Goal: Information Seeking & Learning: Learn about a topic

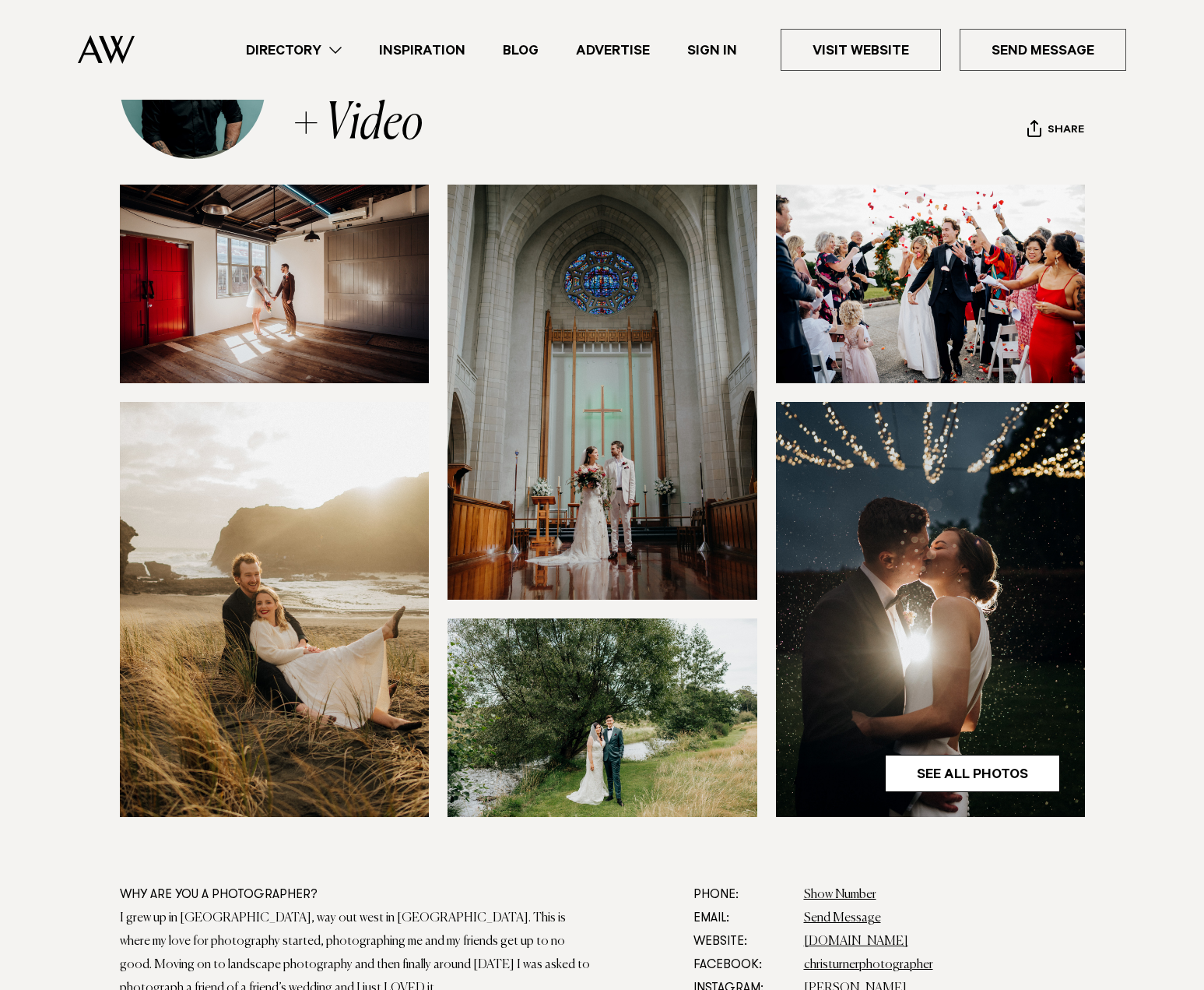
scroll to position [155, 0]
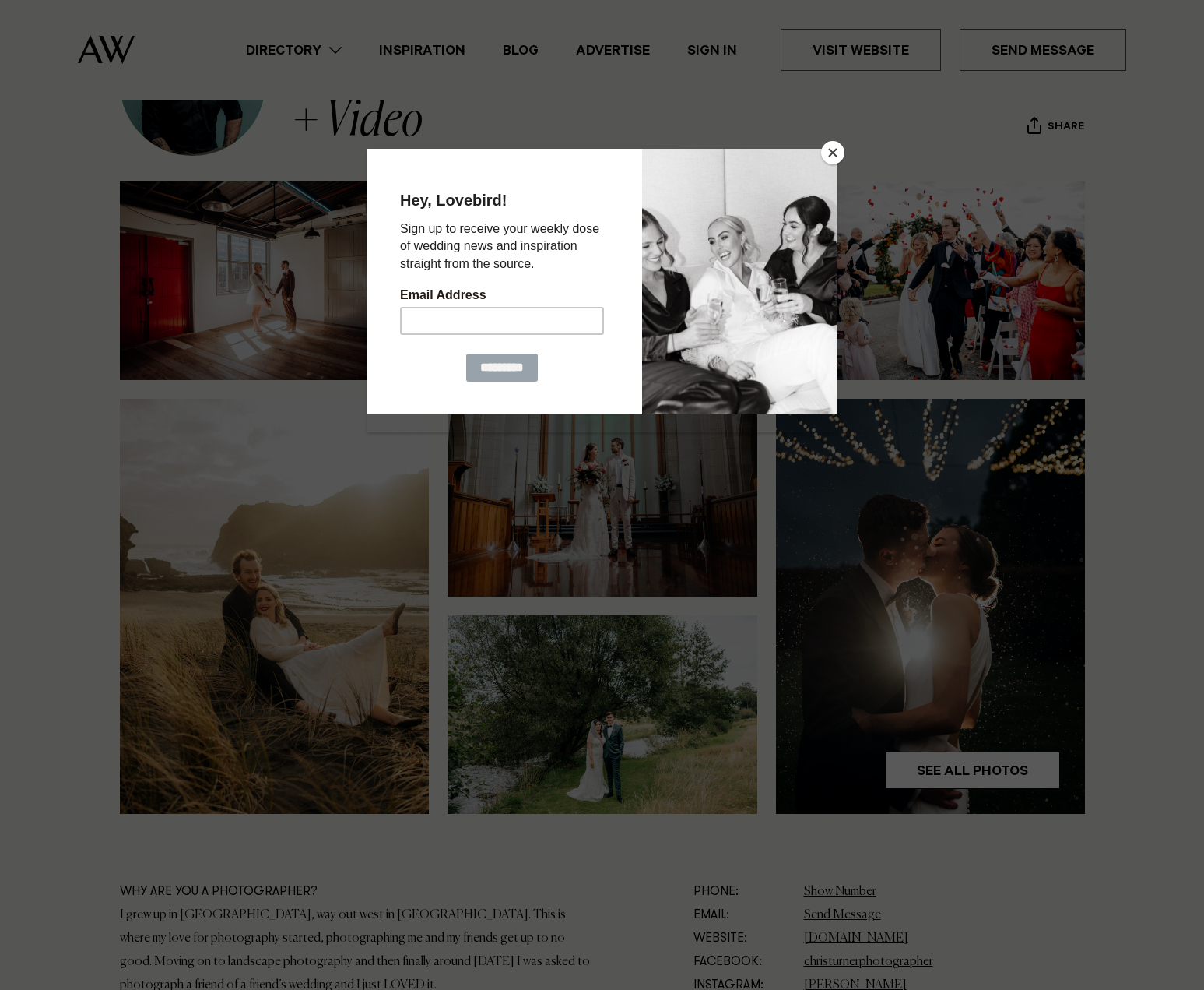
drag, startPoint x: 576, startPoint y: 439, endPoint x: 828, endPoint y: 156, distance: 378.9
click at [828, 156] on button "Close" at bounding box center [833, 152] width 23 height 23
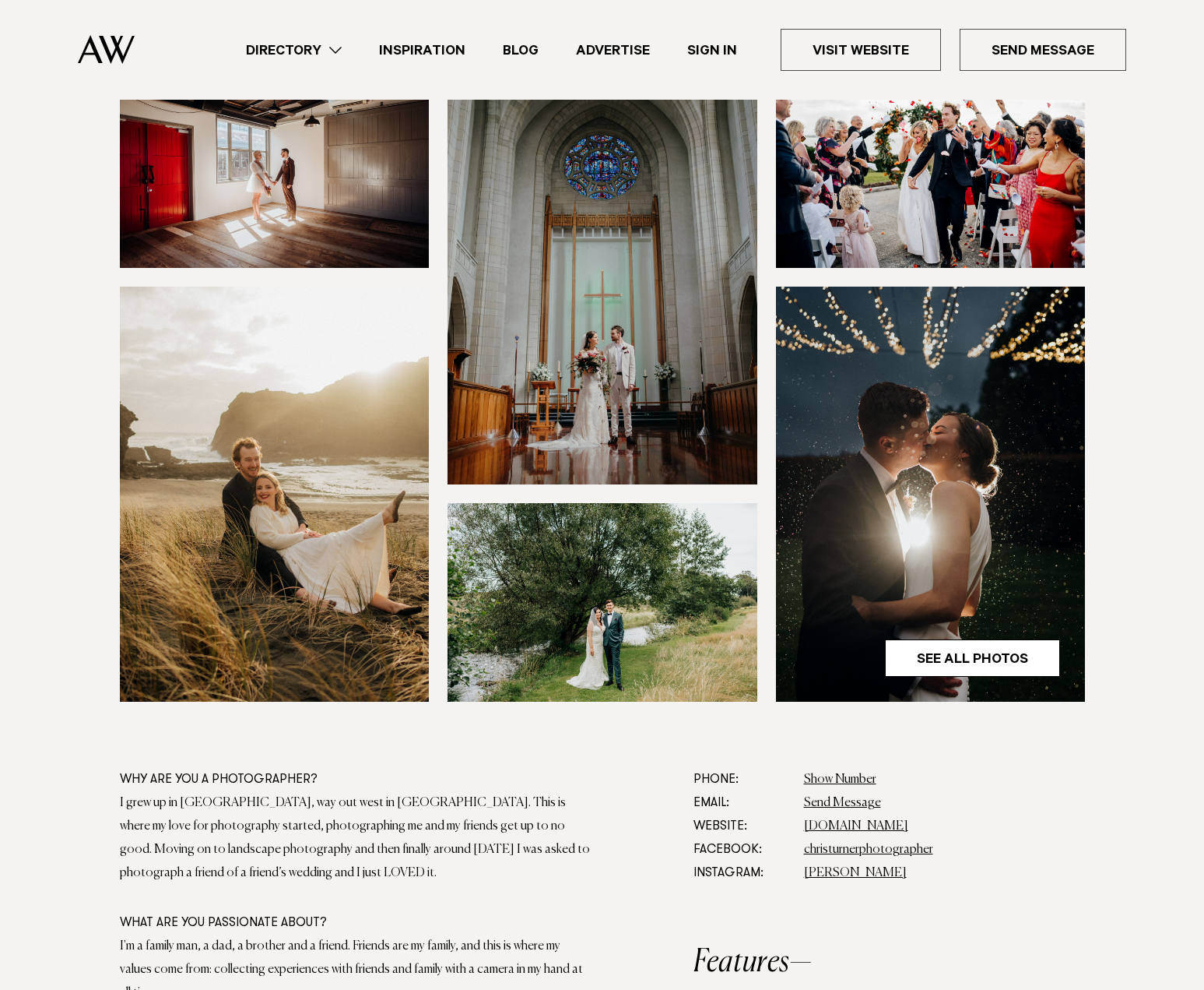
scroll to position [389, 0]
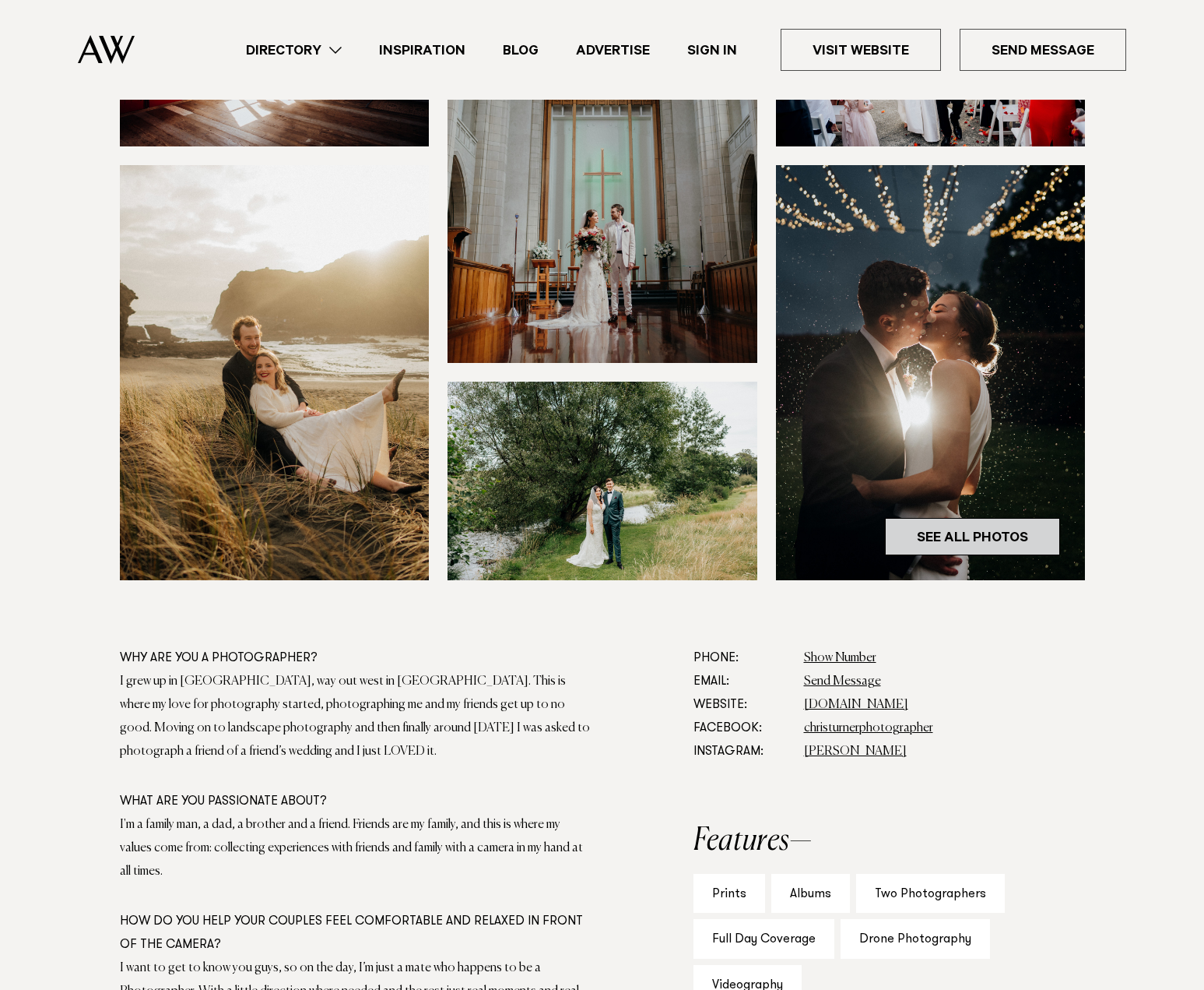
click at [946, 546] on link "See All Photos" at bounding box center [973, 536] width 176 height 37
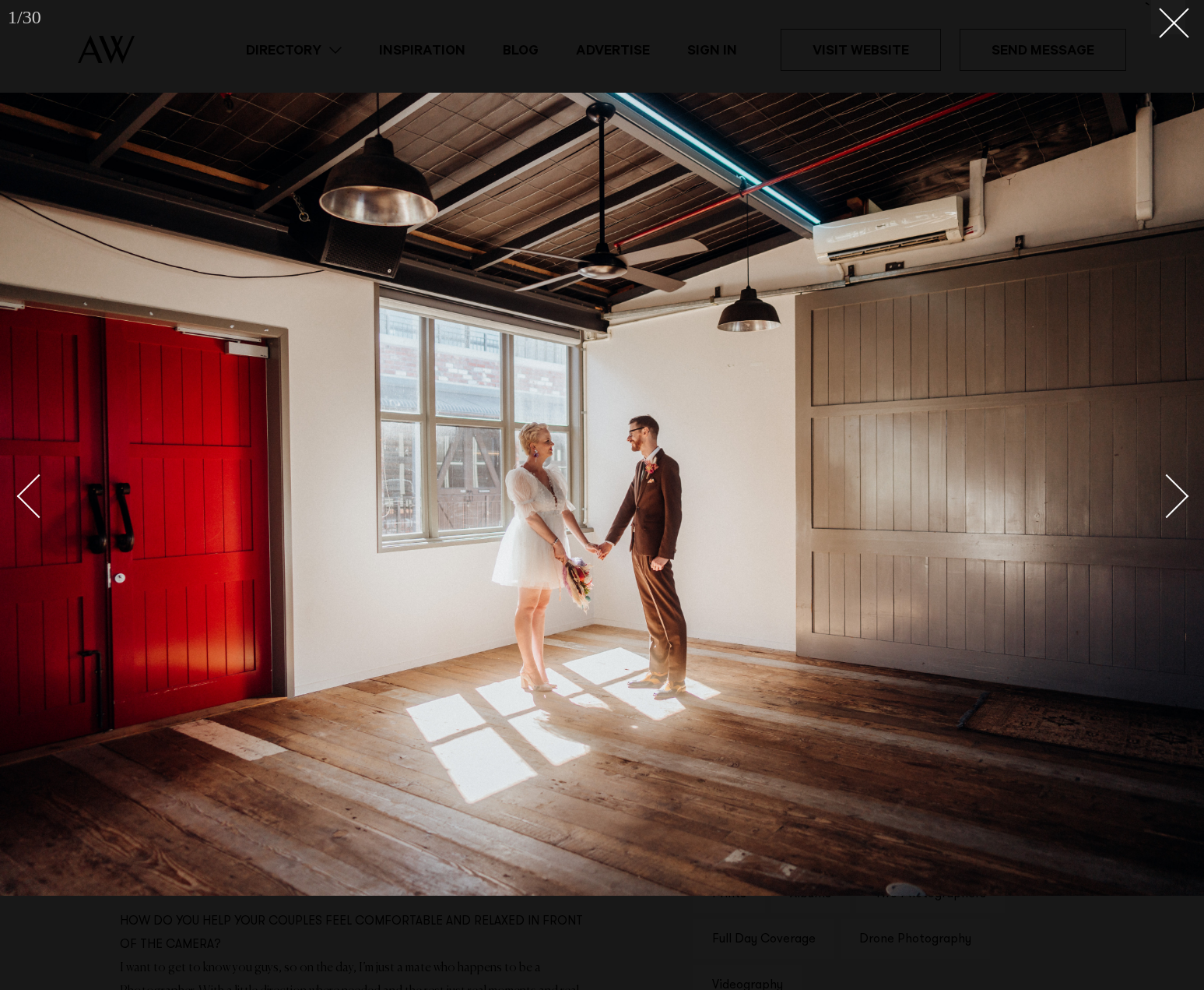
click at [1167, 491] on div "Next slide" at bounding box center [1167, 495] width 44 height 44
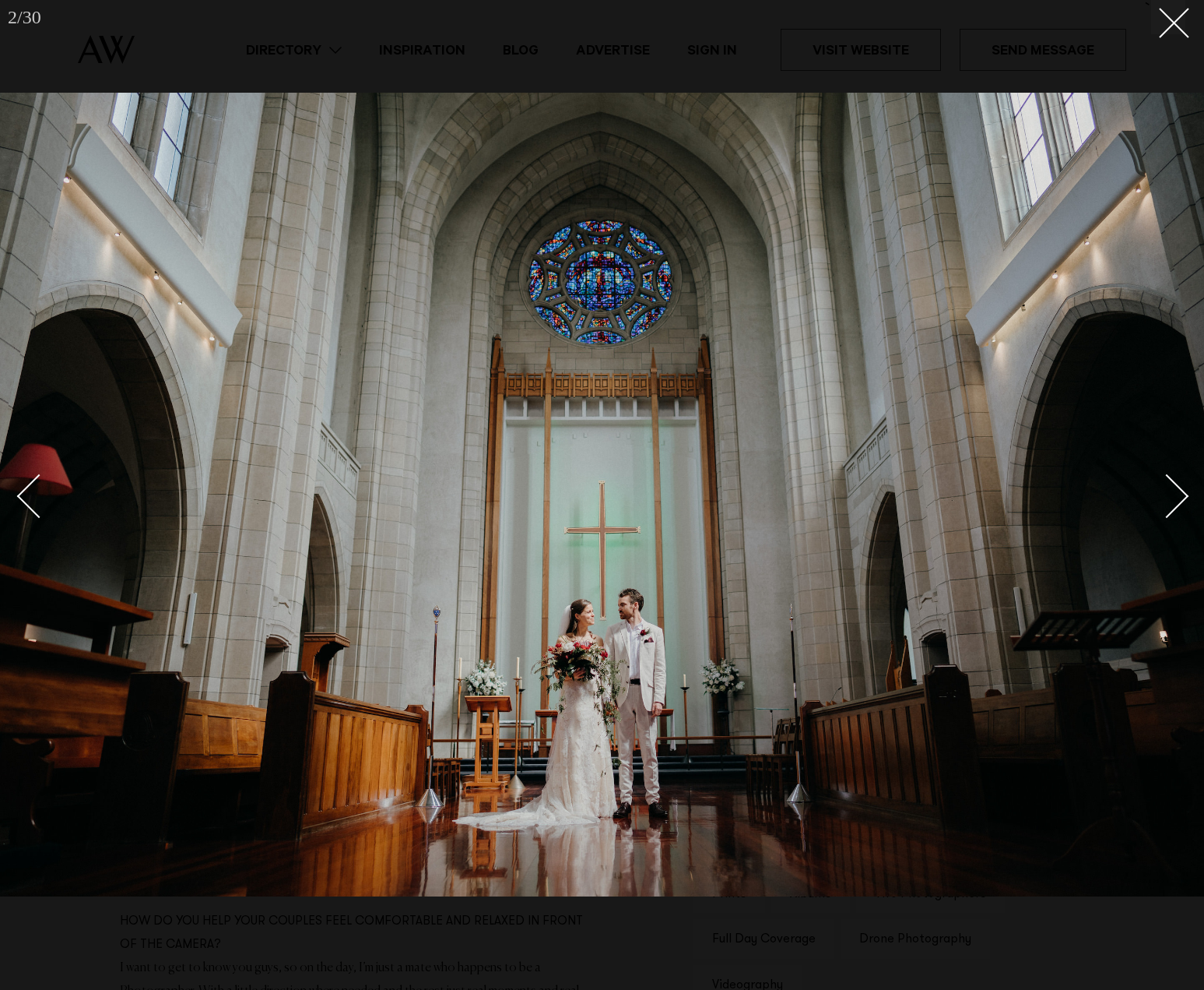
click at [1167, 491] on div "Next slide" at bounding box center [1167, 495] width 44 height 44
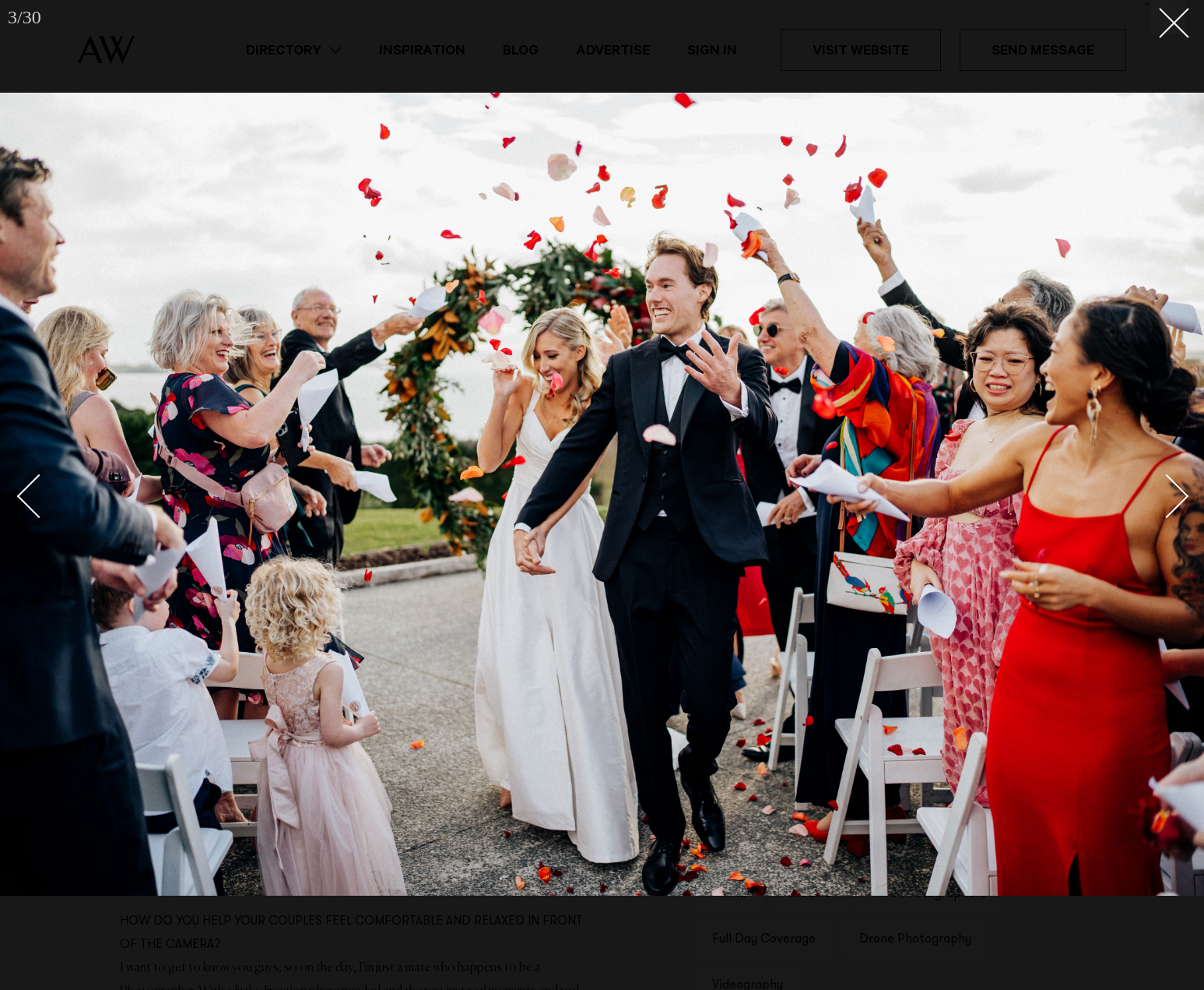
click at [1172, 511] on div "Next slide" at bounding box center [1167, 495] width 44 height 44
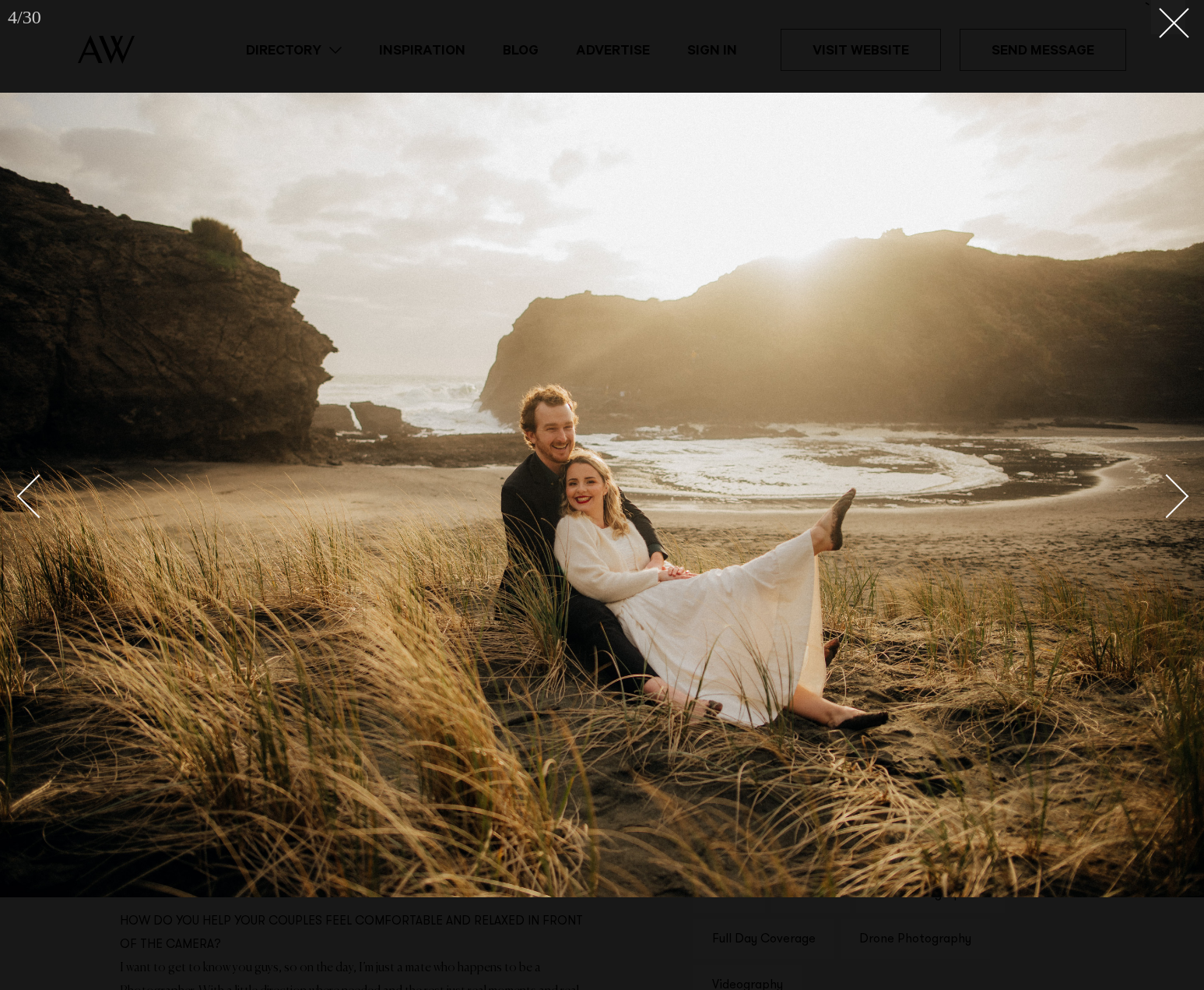
click at [1172, 511] on div "Next slide" at bounding box center [1167, 495] width 44 height 44
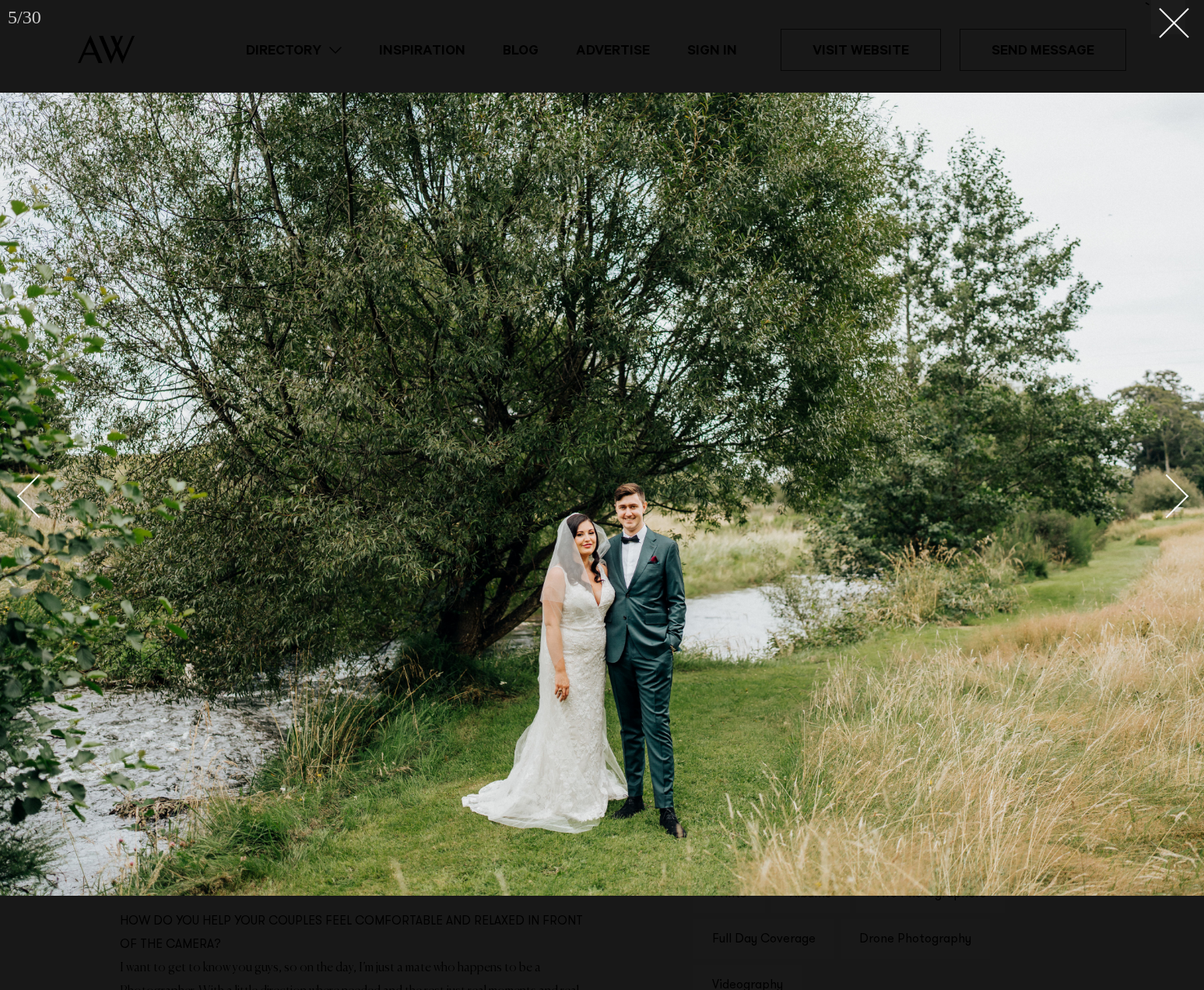
click at [1172, 511] on div "Next slide" at bounding box center [1167, 495] width 44 height 44
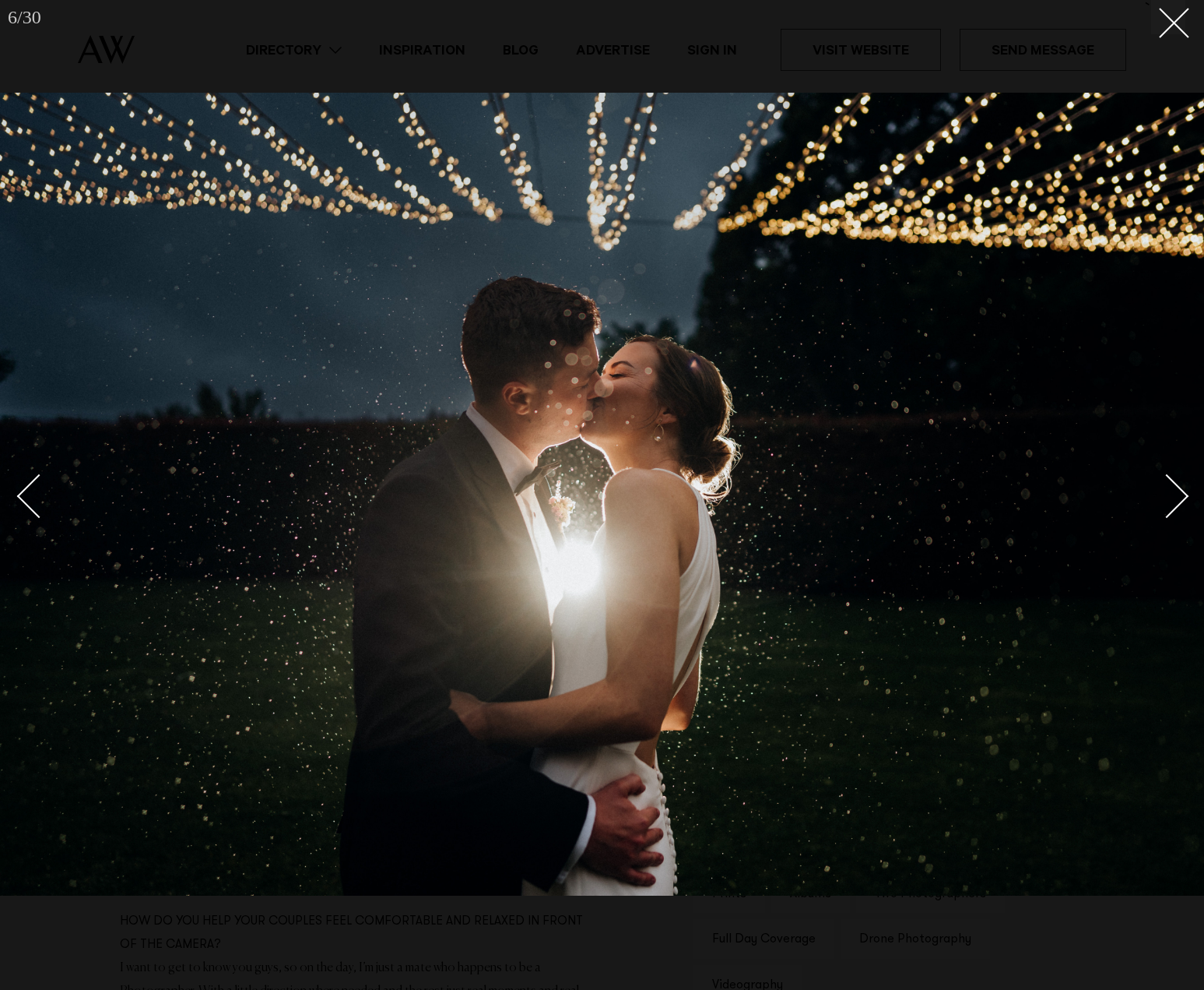
click at [1172, 511] on div "Next slide" at bounding box center [1167, 495] width 44 height 44
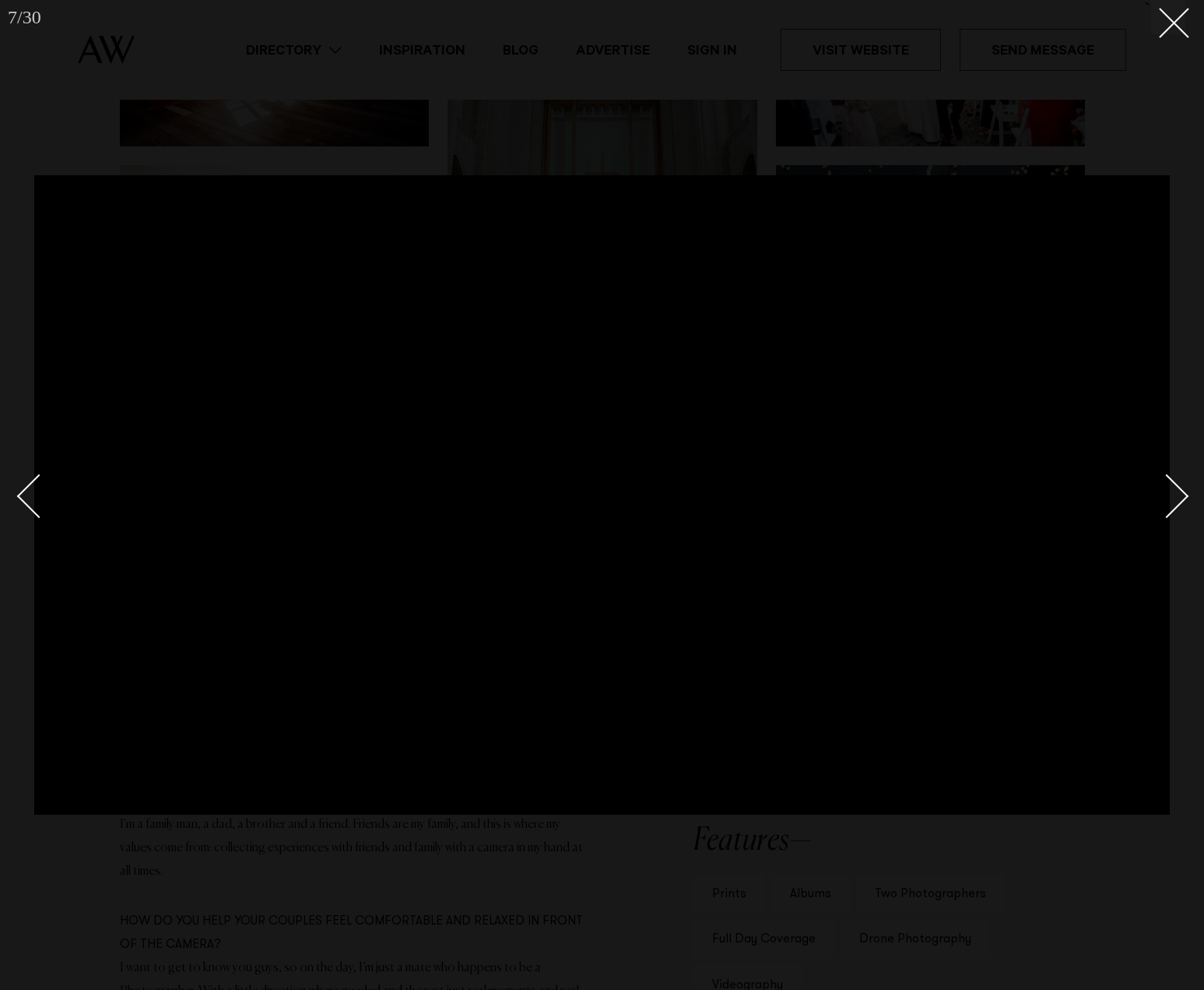
click at [1172, 511] on div "Next slide" at bounding box center [1167, 495] width 44 height 44
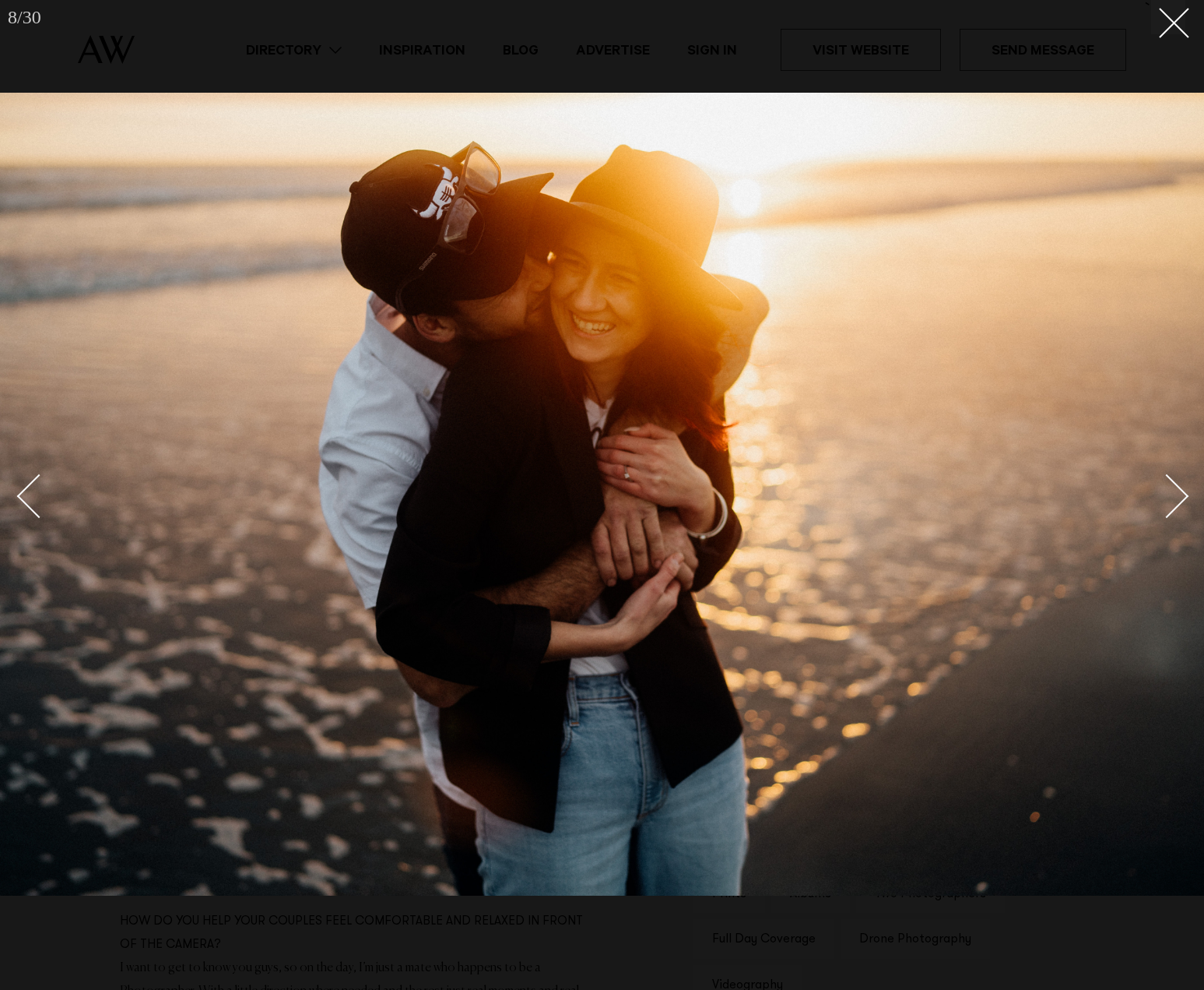
click at [1172, 511] on div "Next slide" at bounding box center [1167, 495] width 44 height 44
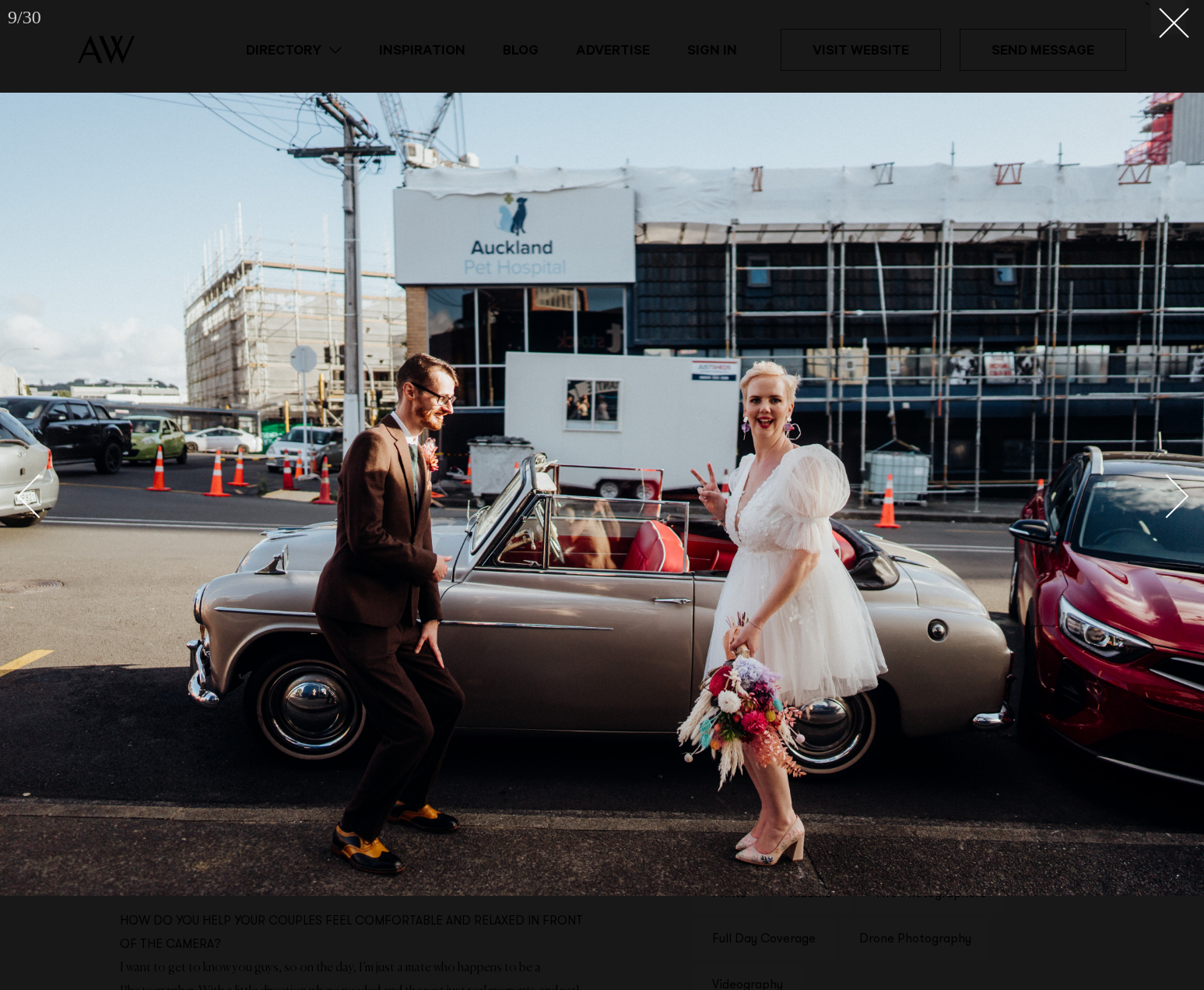
click at [1164, 486] on div "Next slide" at bounding box center [1167, 495] width 44 height 44
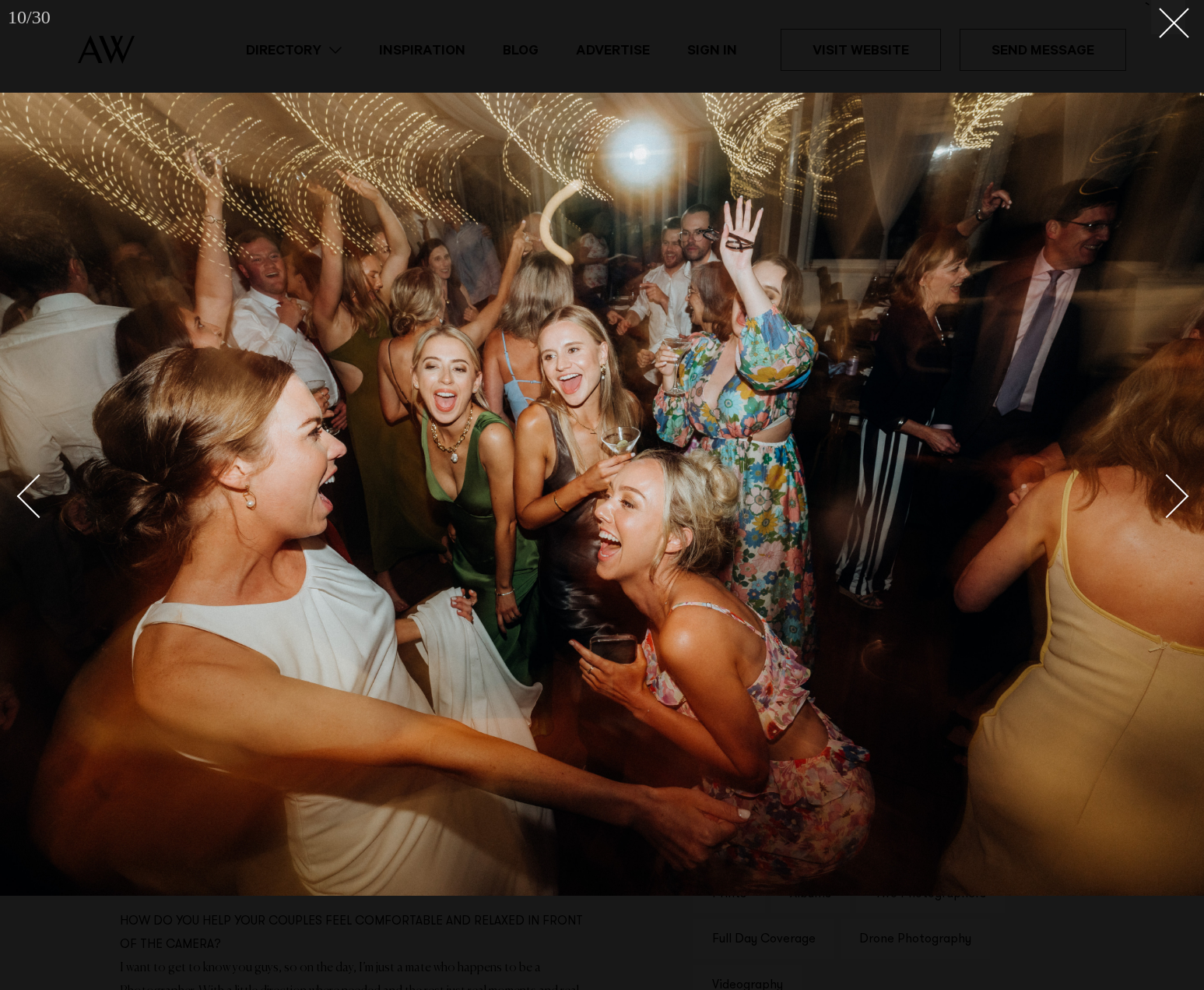
click at [1164, 486] on div "Next slide" at bounding box center [1167, 495] width 44 height 44
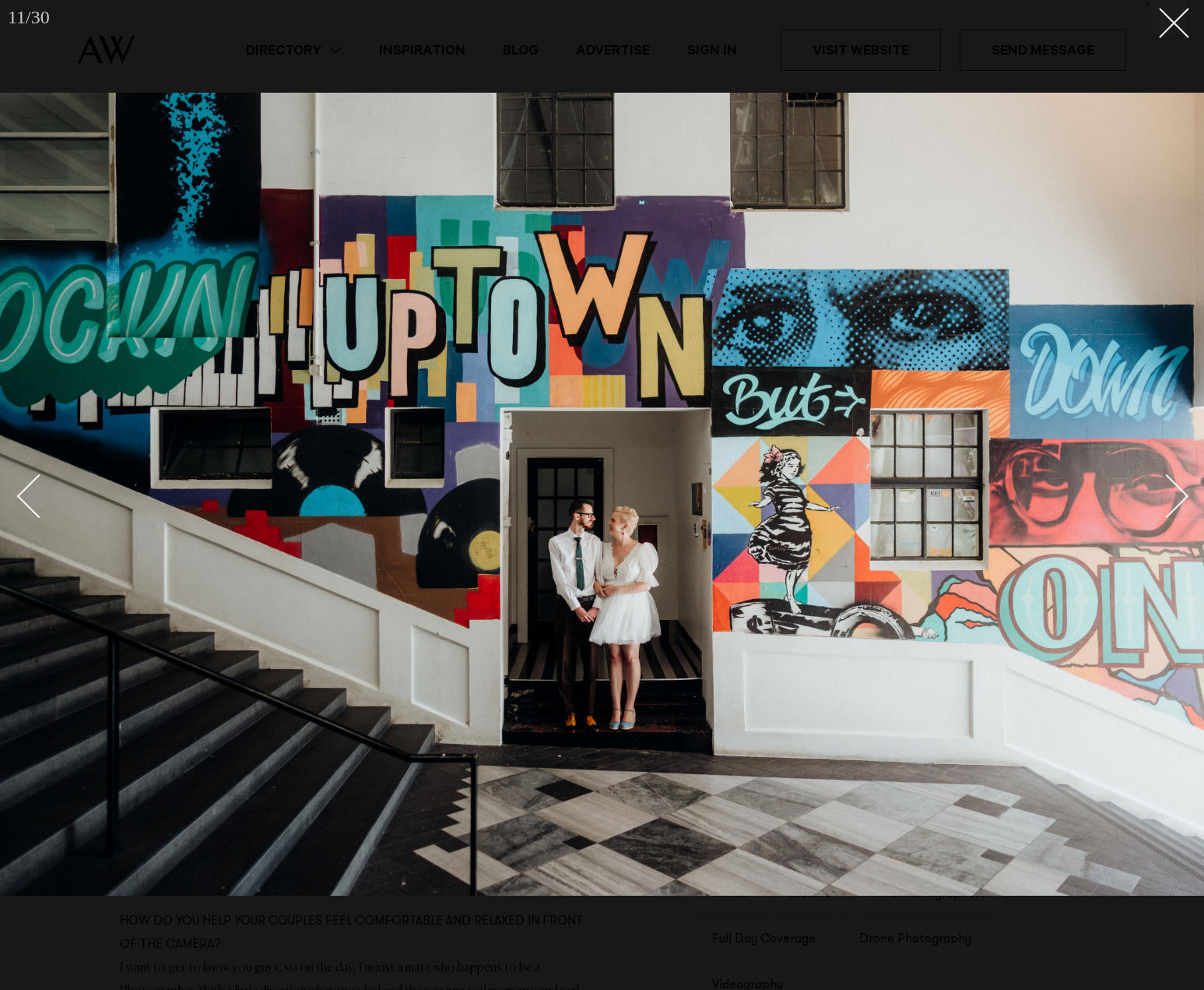
click at [1164, 486] on div "Next slide" at bounding box center [1167, 495] width 44 height 44
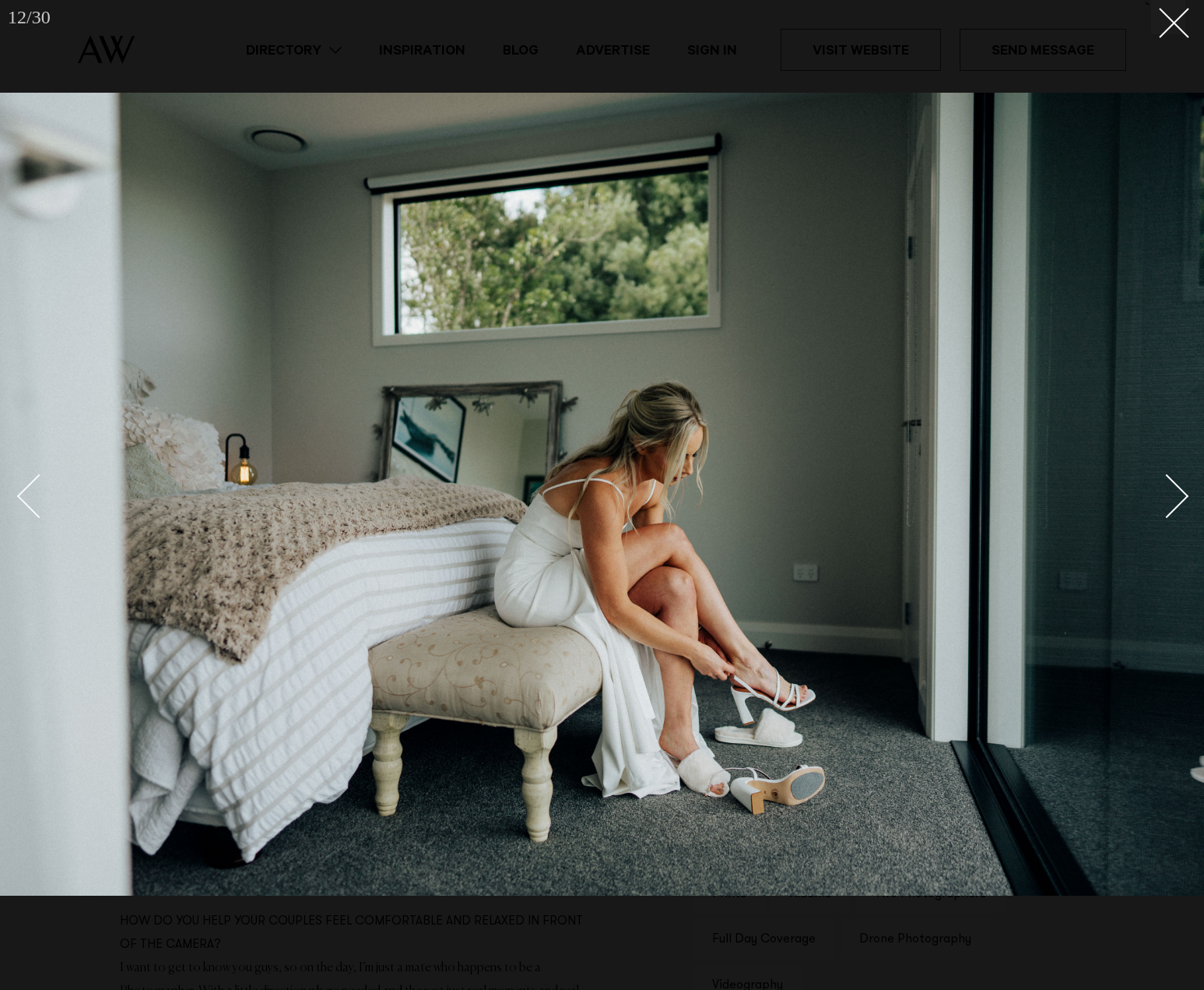
click at [1164, 486] on div "Next slide" at bounding box center [1167, 495] width 44 height 44
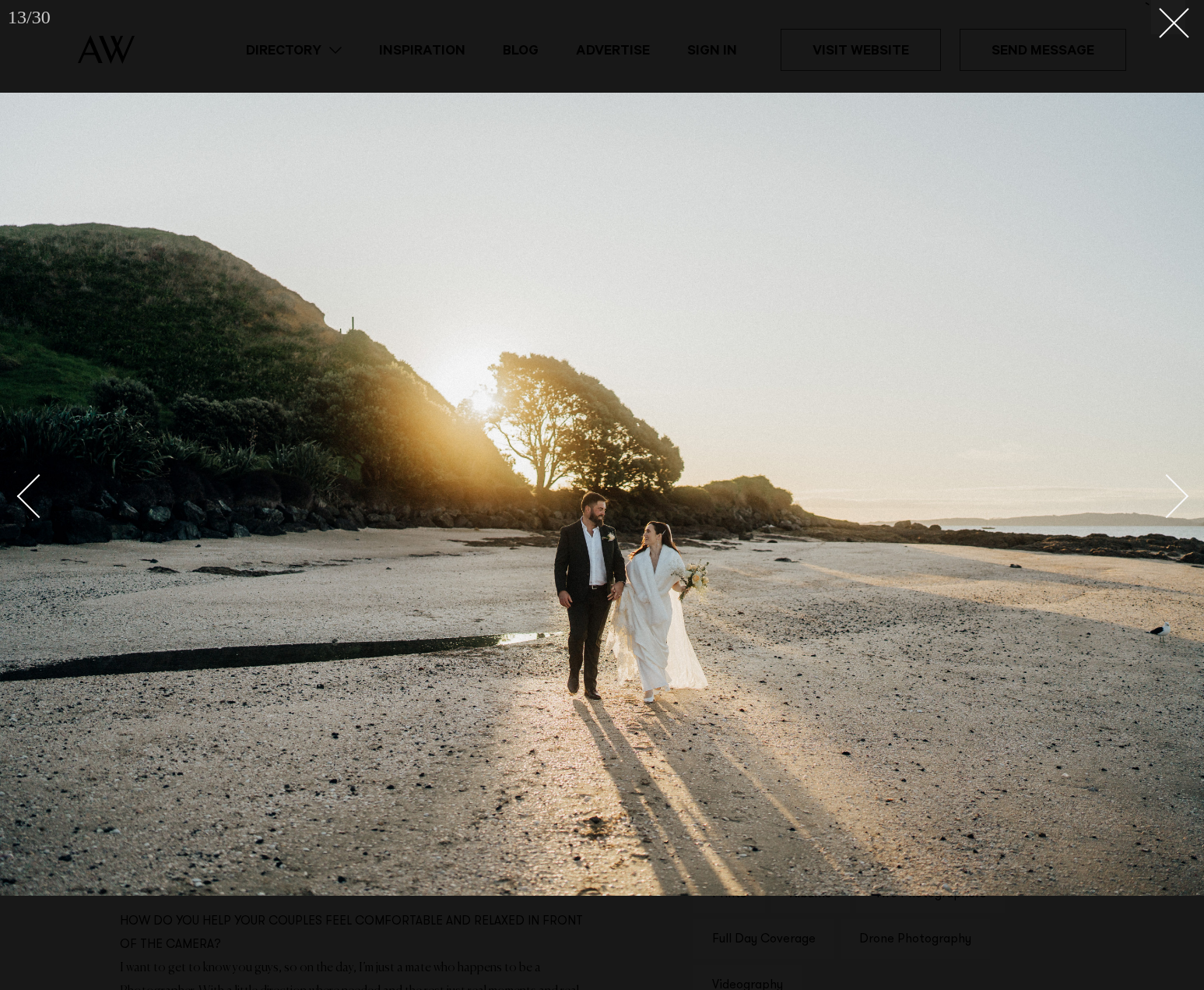
click at [1164, 486] on div "Next slide" at bounding box center [1167, 495] width 44 height 44
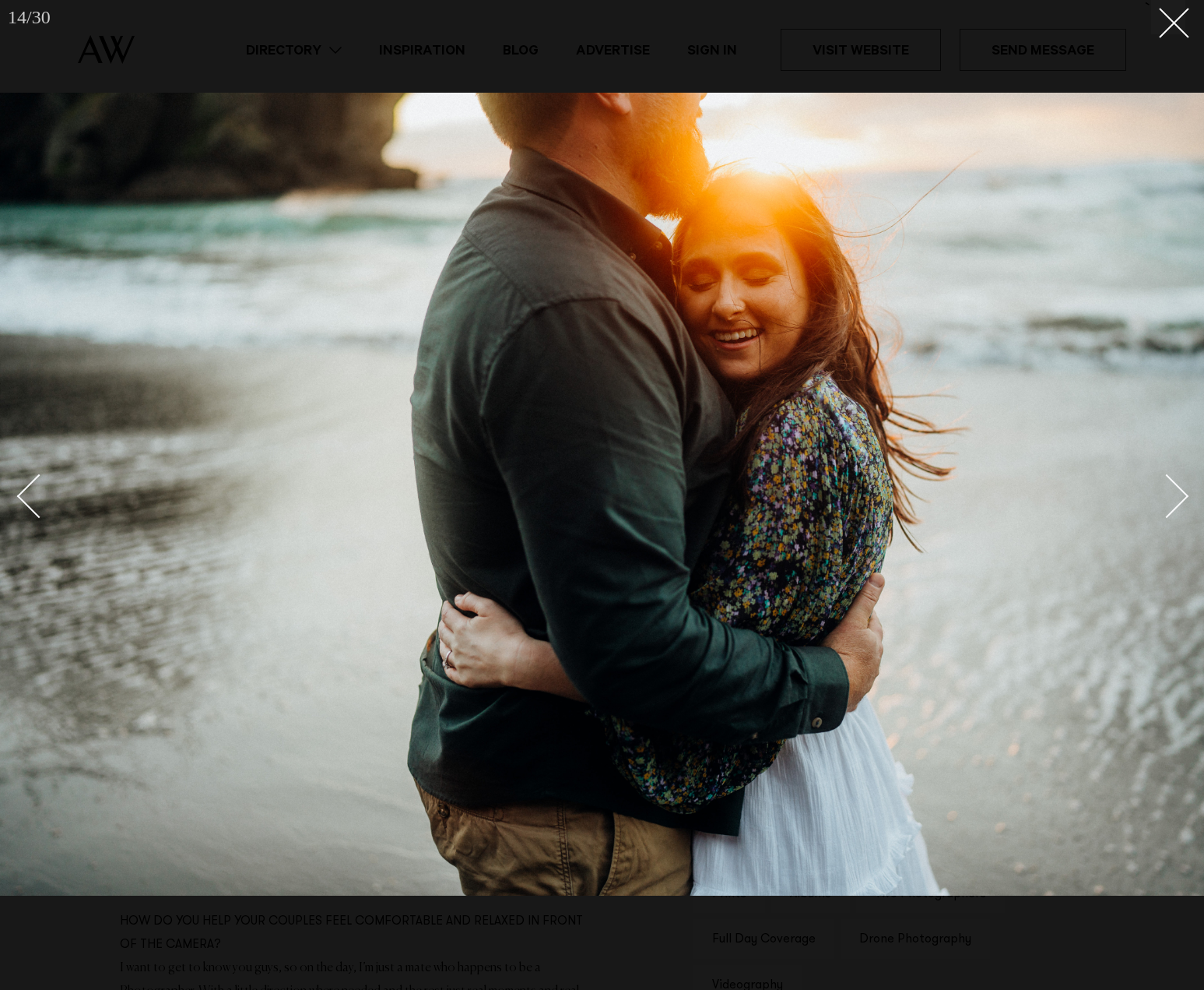
click at [1164, 486] on div "Next slide" at bounding box center [1167, 495] width 44 height 44
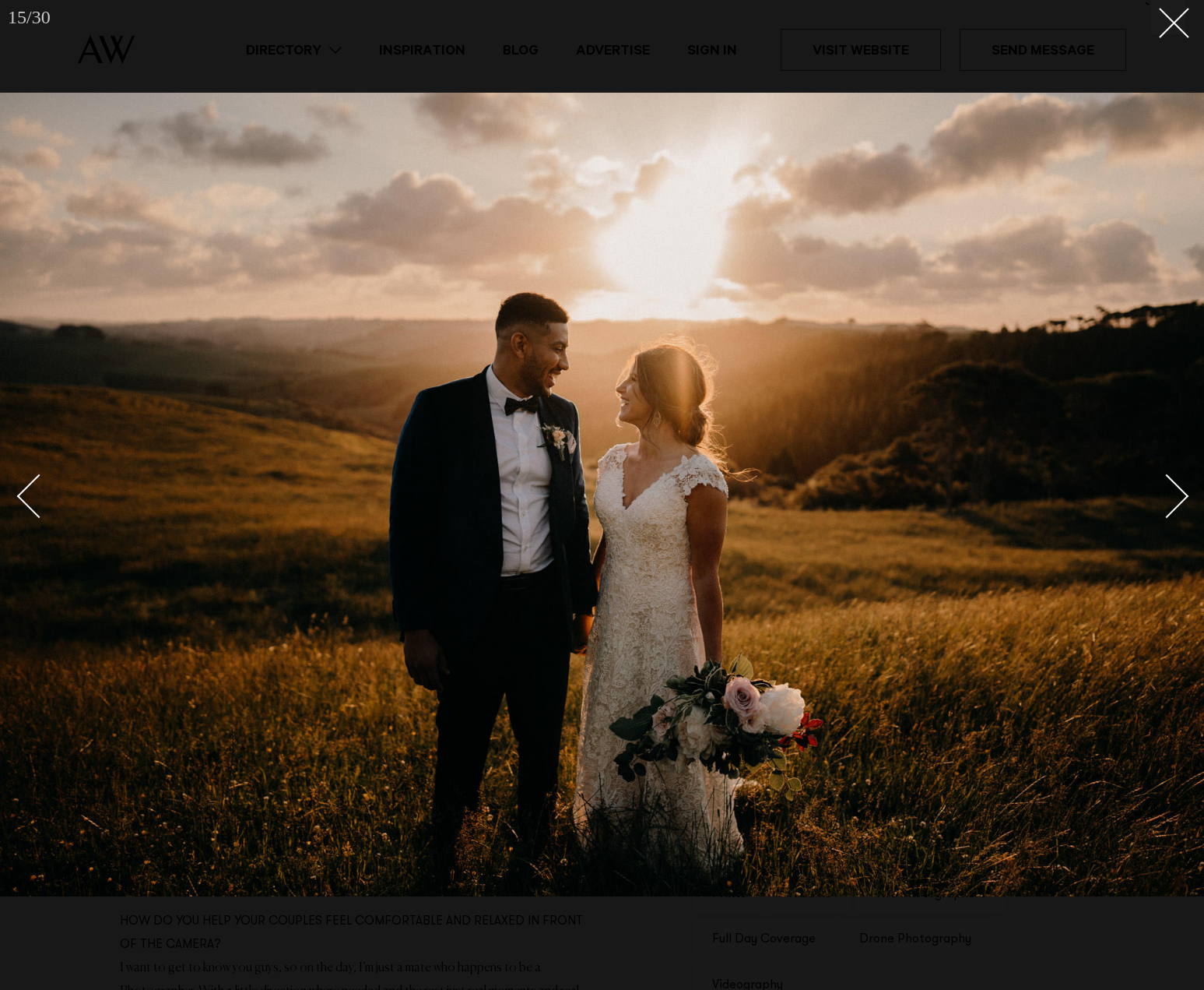
click at [1164, 486] on div "Next slide" at bounding box center [1167, 495] width 44 height 44
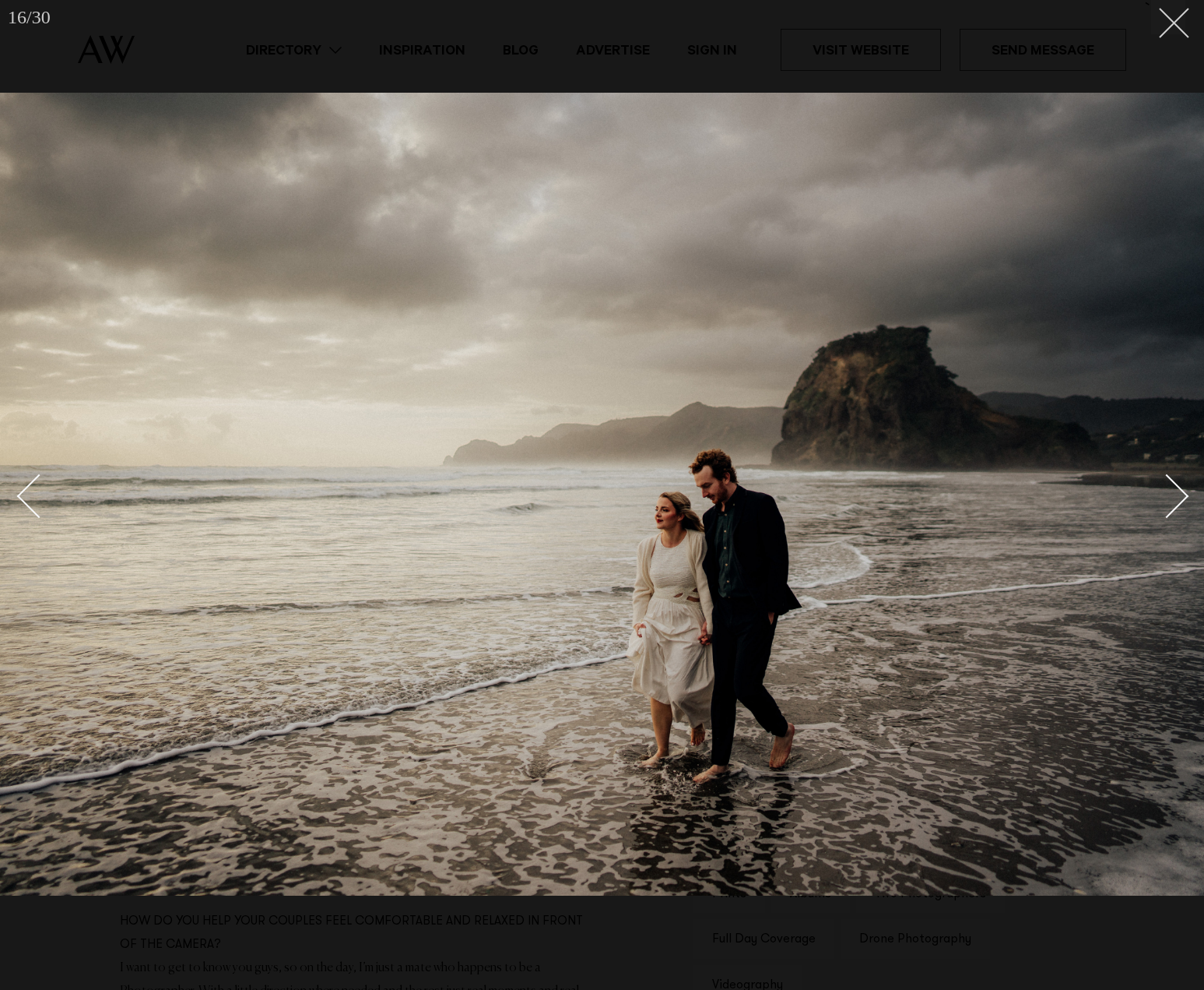
click at [1173, 25] on line at bounding box center [1174, 22] width 29 height 29
